Goal: Use online tool/utility: Utilize a website feature to perform a specific function

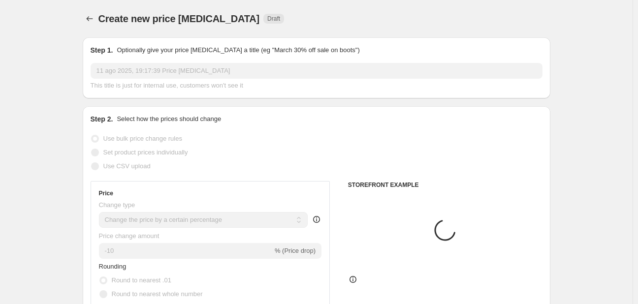
select select "percentage"
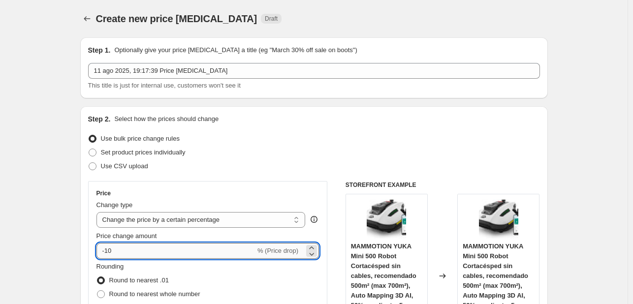
click at [154, 250] on input "-10" at bounding box center [175, 251] width 159 height 16
type input "-1"
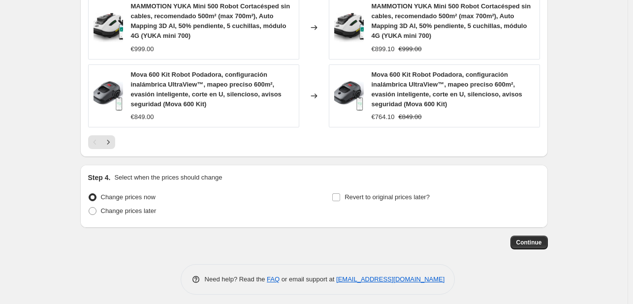
scroll to position [793, 0]
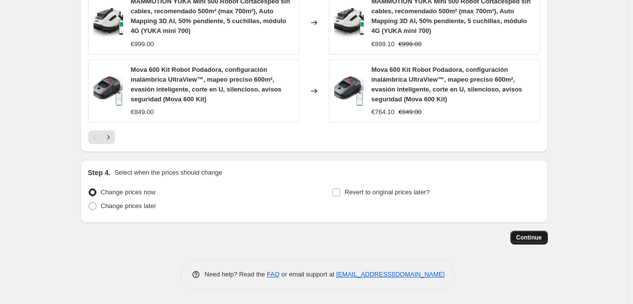
type input "-30"
click at [537, 243] on button "Continue" at bounding box center [528, 238] width 37 height 14
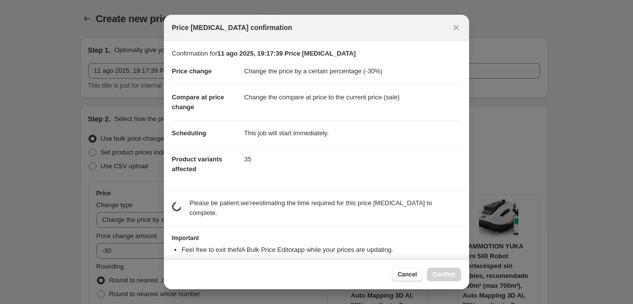
scroll to position [0, 0]
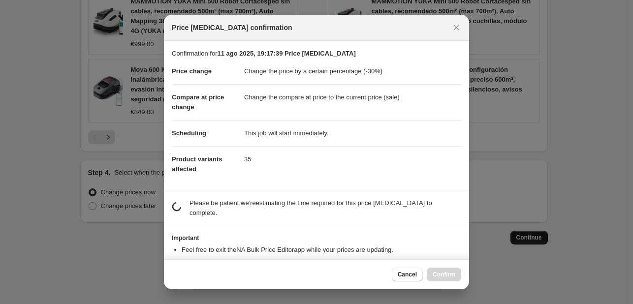
click at [537, 238] on div at bounding box center [316, 152] width 633 height 304
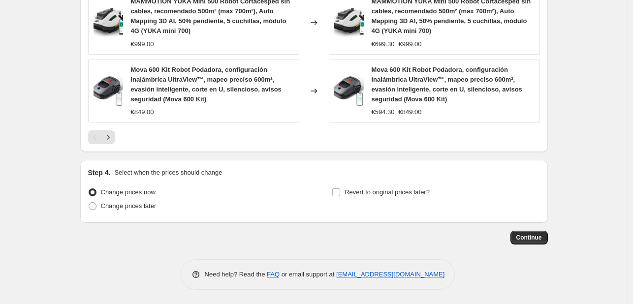
click at [534, 237] on span "Continue" at bounding box center [529, 238] width 26 height 8
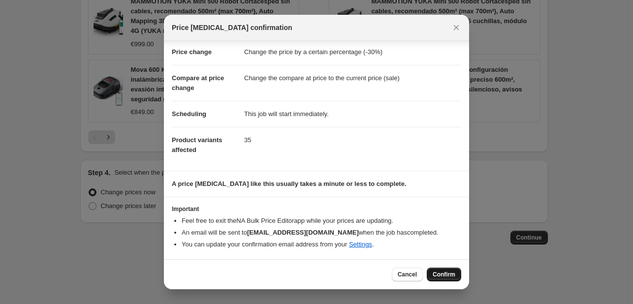
scroll to position [19, 0]
click at [446, 270] on button "Confirm" at bounding box center [444, 275] width 34 height 14
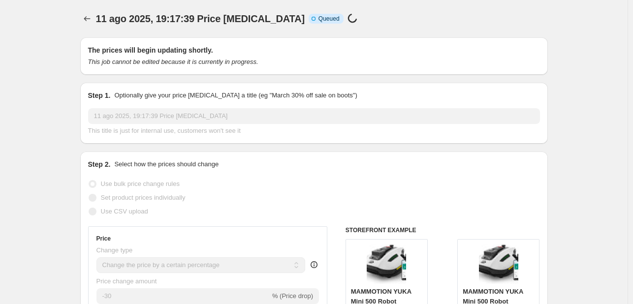
scroll to position [793, 0]
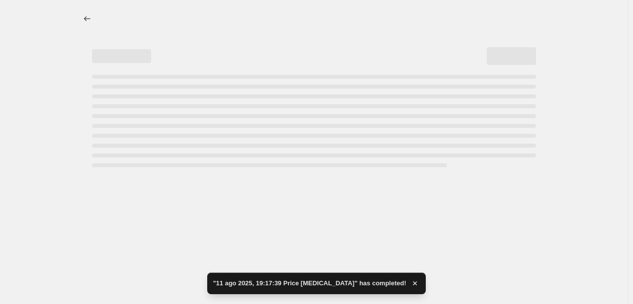
select select "percentage"
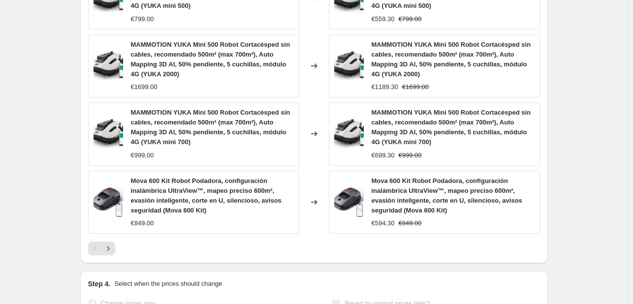
scroll to position [0, 0]
